Goal: Navigation & Orientation: Find specific page/section

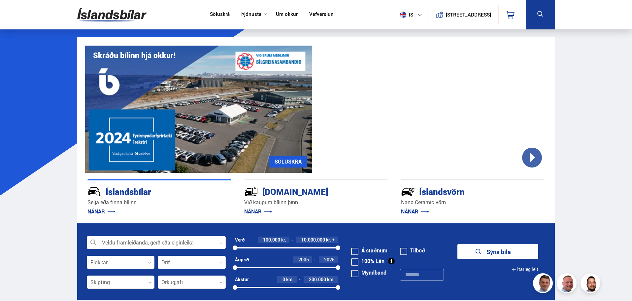
click at [216, 16] on link "Söluskrá" at bounding box center [220, 14] width 20 height 7
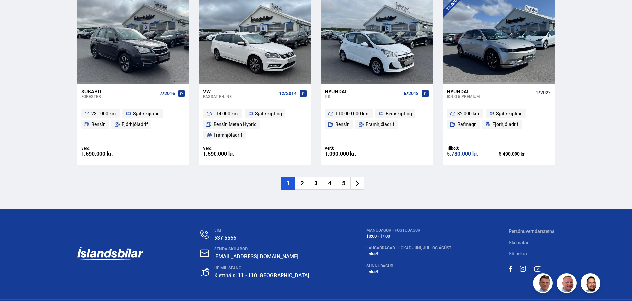
scroll to position [1015, 0]
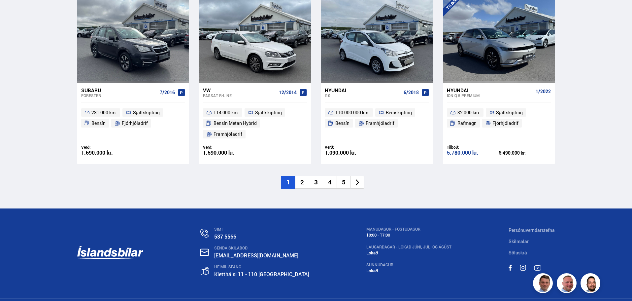
click at [303, 176] on li "2" at bounding box center [302, 182] width 14 height 13
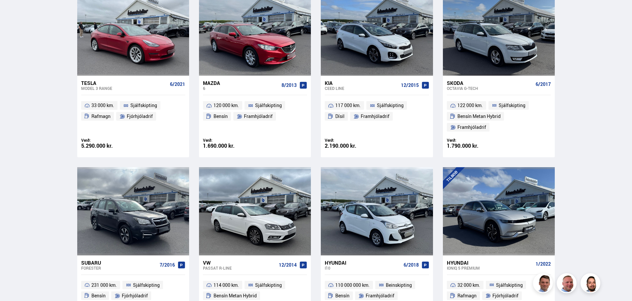
scroll to position [0, 0]
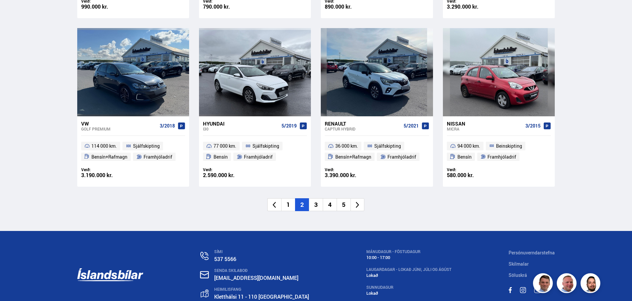
scroll to position [990, 0]
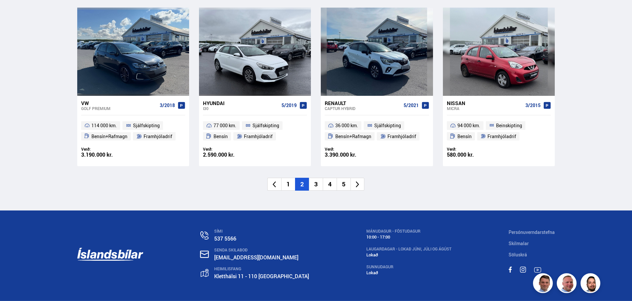
click at [315, 181] on li "3" at bounding box center [316, 184] width 14 height 13
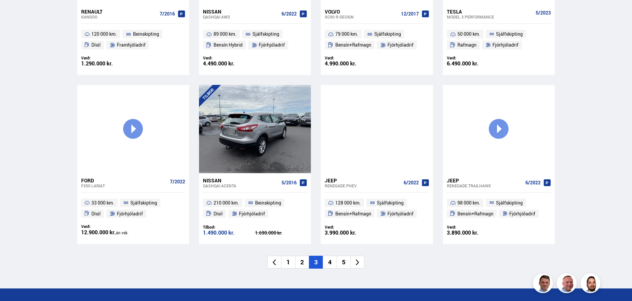
scroll to position [924, 0]
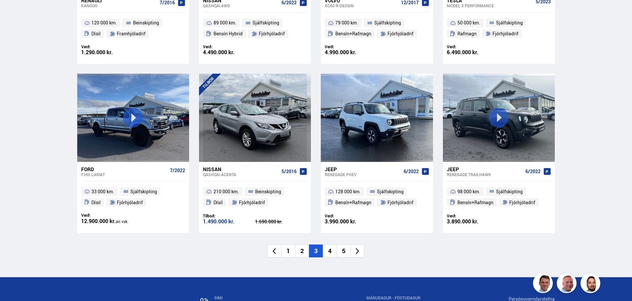
click at [331, 249] on li "4" at bounding box center [330, 250] width 14 height 13
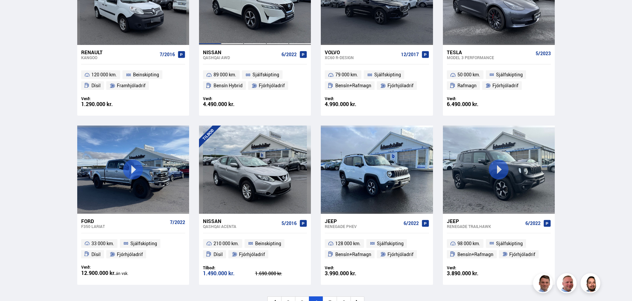
scroll to position [710, 0]
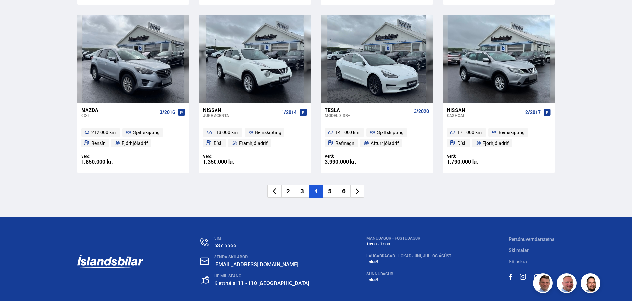
scroll to position [1014, 0]
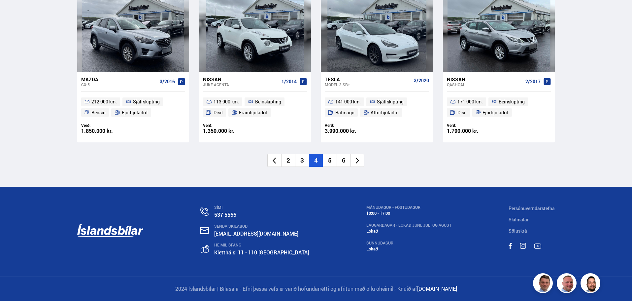
click at [330, 160] on li "5" at bounding box center [330, 160] width 14 height 13
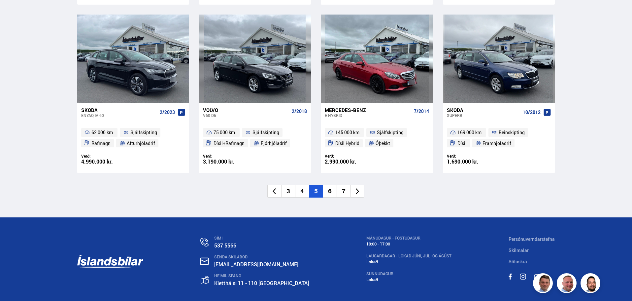
scroll to position [990, 0]
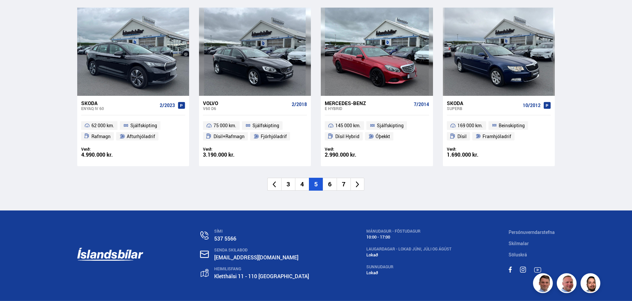
click at [330, 181] on li "6" at bounding box center [330, 184] width 14 height 13
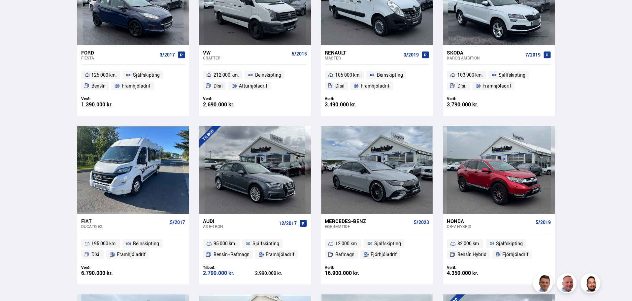
scroll to position [55, 0]
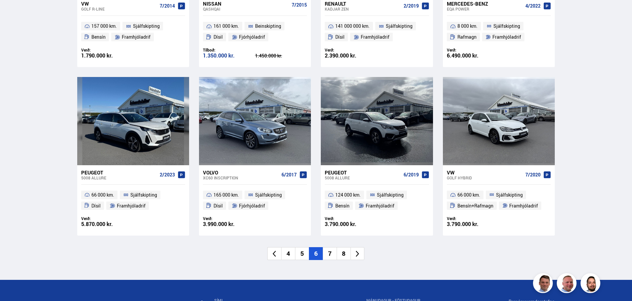
scroll to position [924, 0]
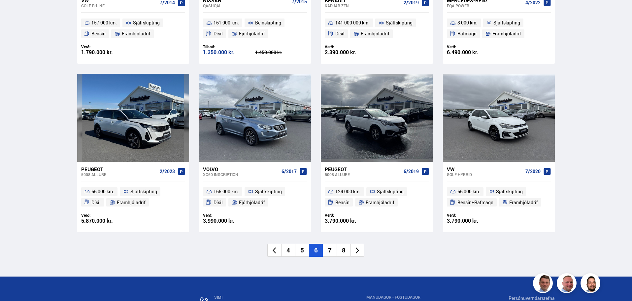
click at [329, 248] on li "7" at bounding box center [330, 250] width 14 height 13
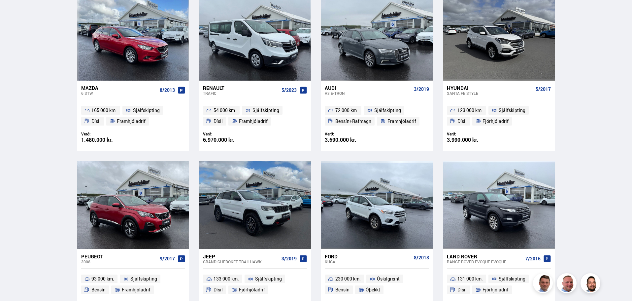
scroll to position [246, 0]
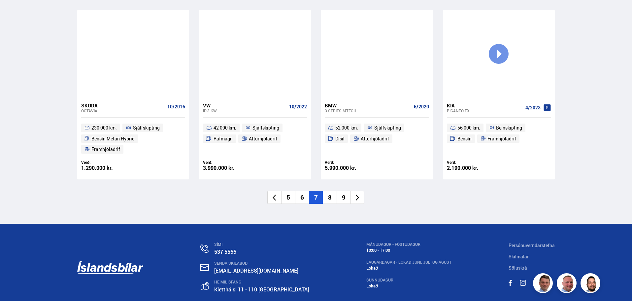
scroll to position [990, 0]
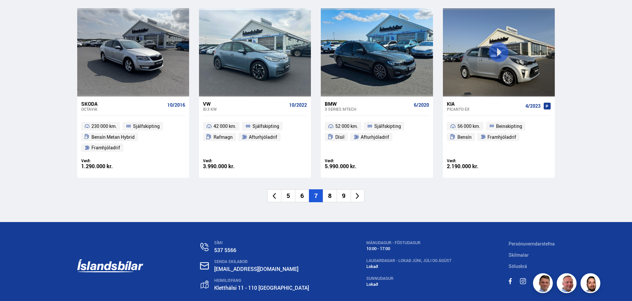
click at [326, 189] on li "8" at bounding box center [330, 195] width 14 height 13
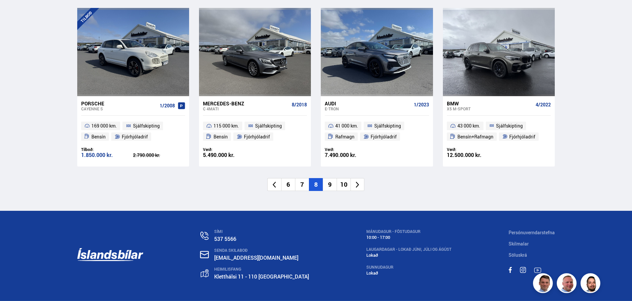
scroll to position [990, 0]
click at [332, 184] on li "9" at bounding box center [330, 184] width 14 height 13
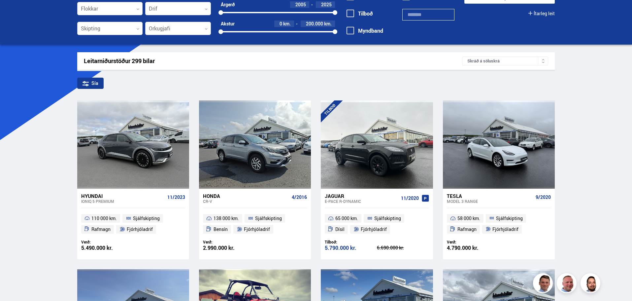
scroll to position [0, 0]
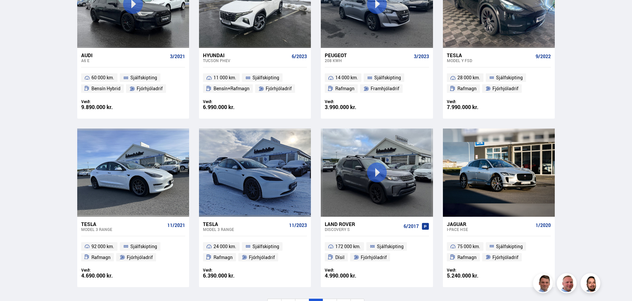
scroll to position [924, 0]
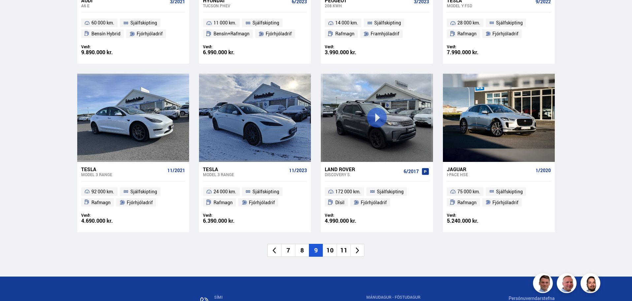
click at [330, 251] on li "10" at bounding box center [330, 250] width 14 height 13
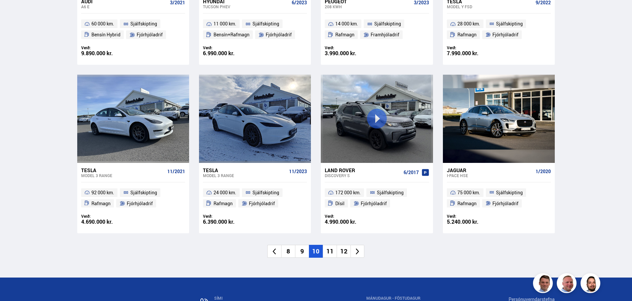
scroll to position [710, 0]
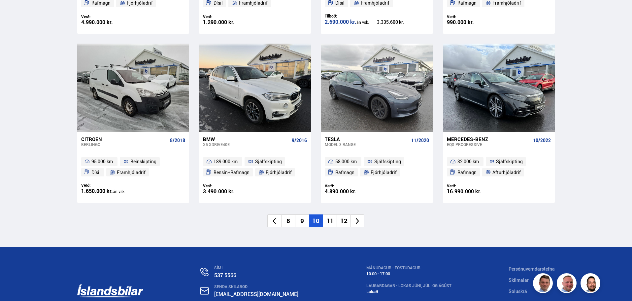
scroll to position [957, 0]
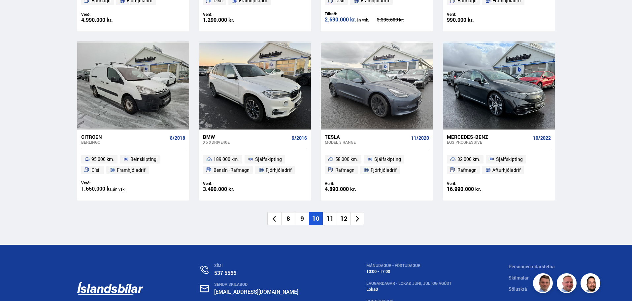
click at [331, 219] on li "11" at bounding box center [330, 218] width 14 height 13
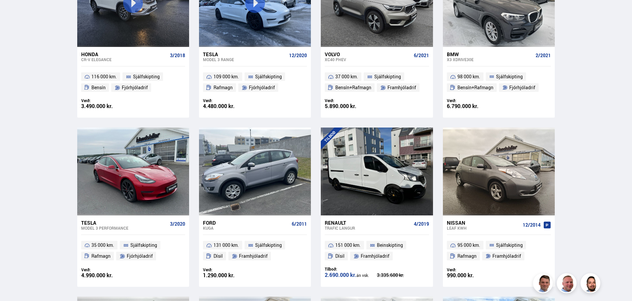
scroll to position [0, 0]
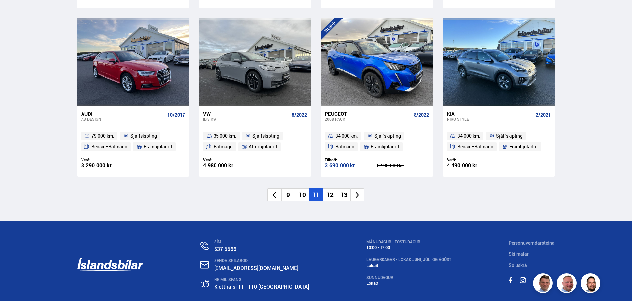
scroll to position [1015, 0]
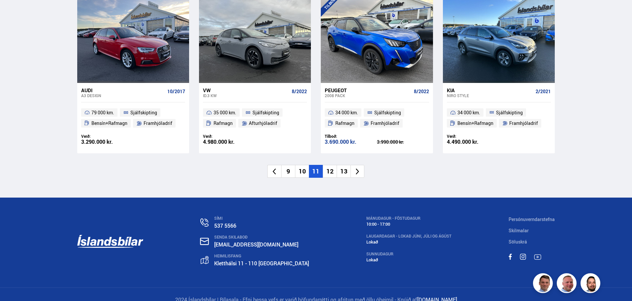
click at [333, 165] on li "12" at bounding box center [330, 171] width 14 height 13
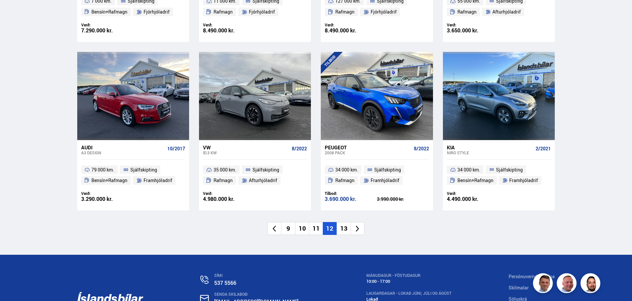
scroll to position [708, 0]
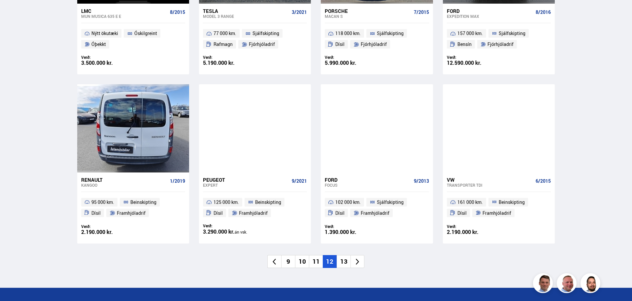
scroll to position [924, 0]
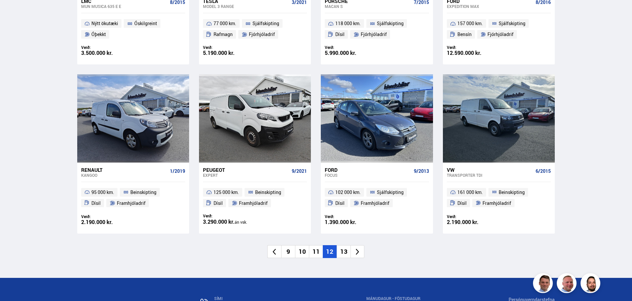
click at [341, 251] on li "13" at bounding box center [344, 251] width 14 height 13
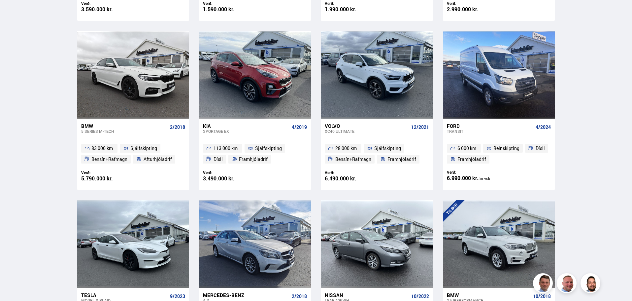
scroll to position [214, 0]
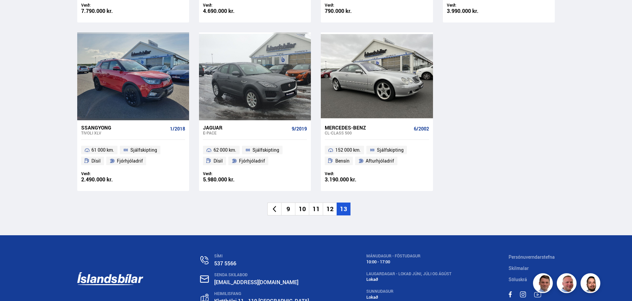
scroll to position [462, 0]
